Goal: Task Accomplishment & Management: Use online tool/utility

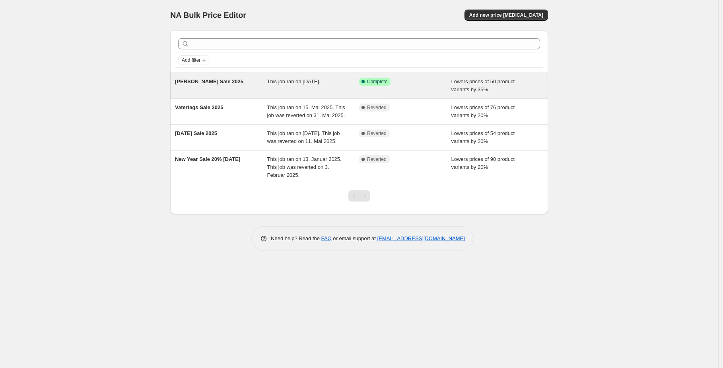
click at [321, 82] on span "This job ran on [DATE]." at bounding box center [293, 81] width 53 height 6
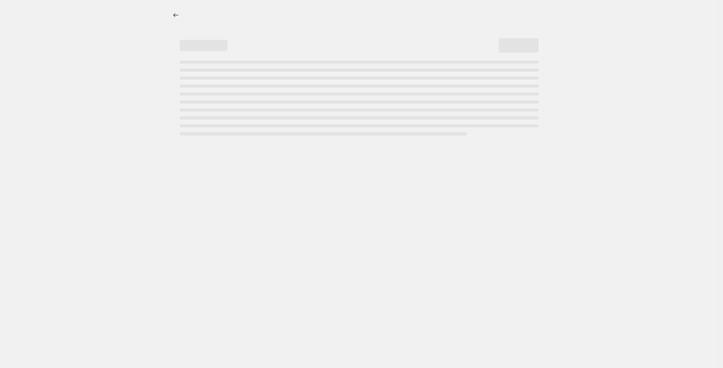
select select "percentage"
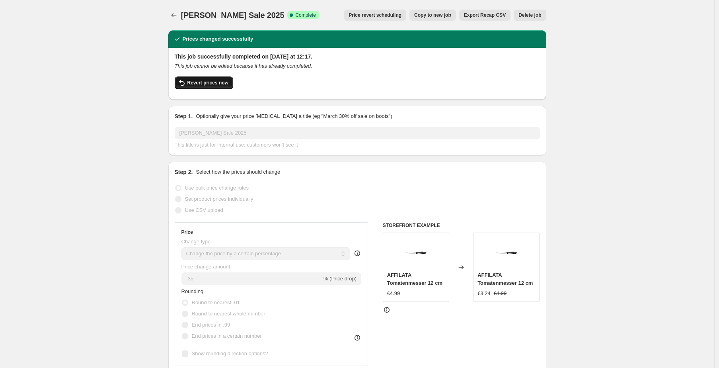
click at [218, 82] on span "Revert prices now" at bounding box center [207, 83] width 41 height 6
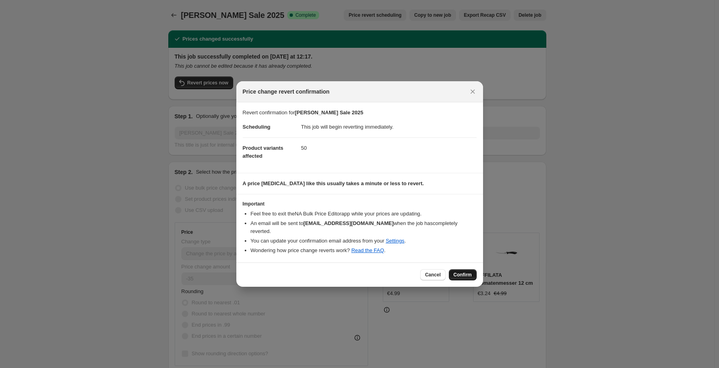
click at [460, 273] on span "Confirm" at bounding box center [463, 274] width 18 height 6
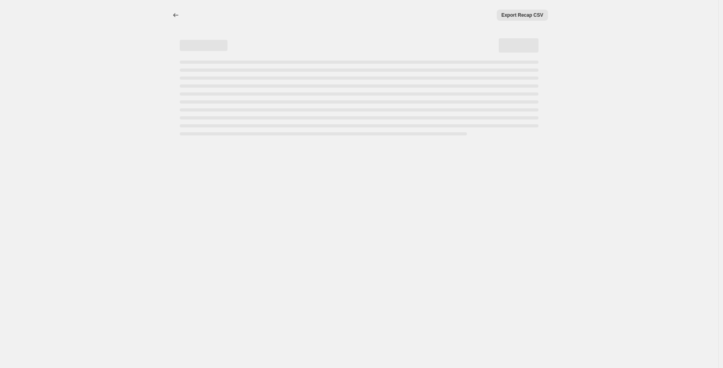
select select "percentage"
